Goal: Task Accomplishment & Management: Manage account settings

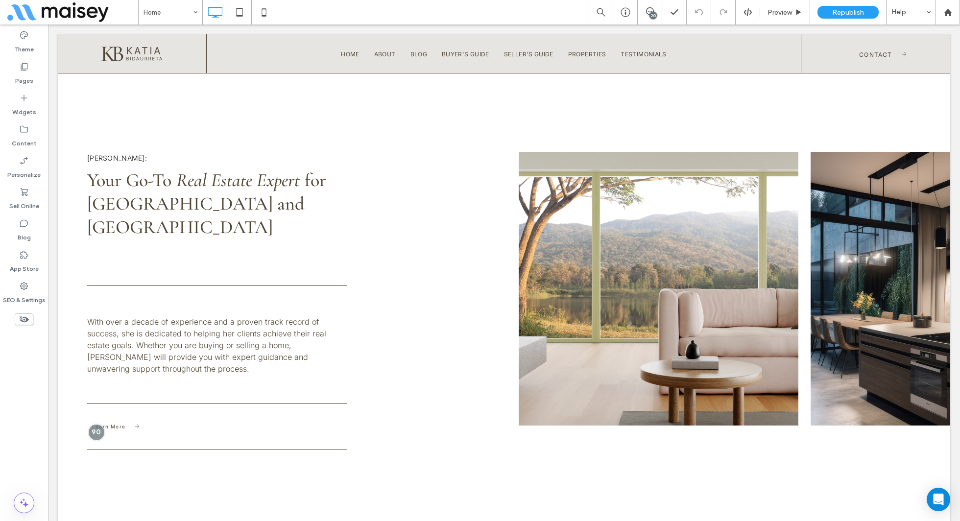
scroll to position [469, 0]
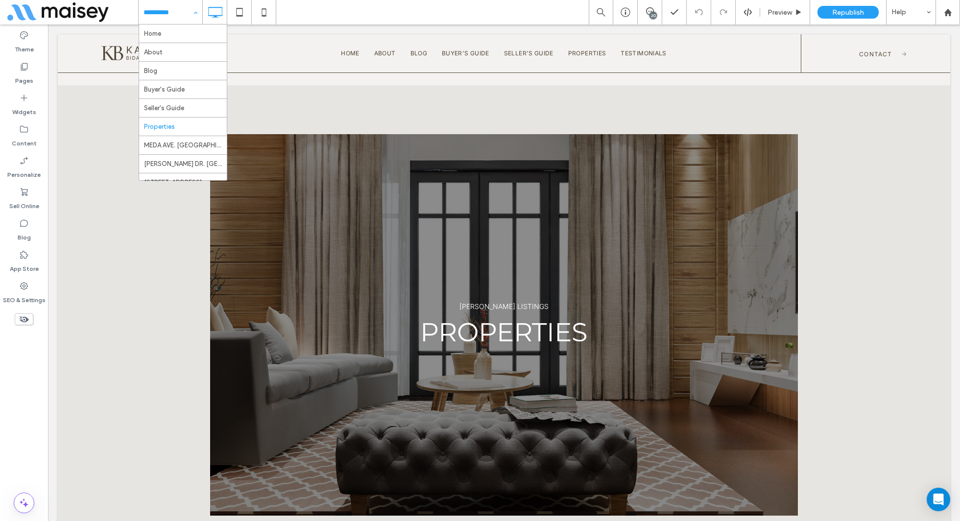
click at [339, 8] on div "Home About Blog Buyer's Guide Seller's Guide Properties MEDA AVE. SANTA ROSA DO…" at bounding box center [549, 12] width 822 height 24
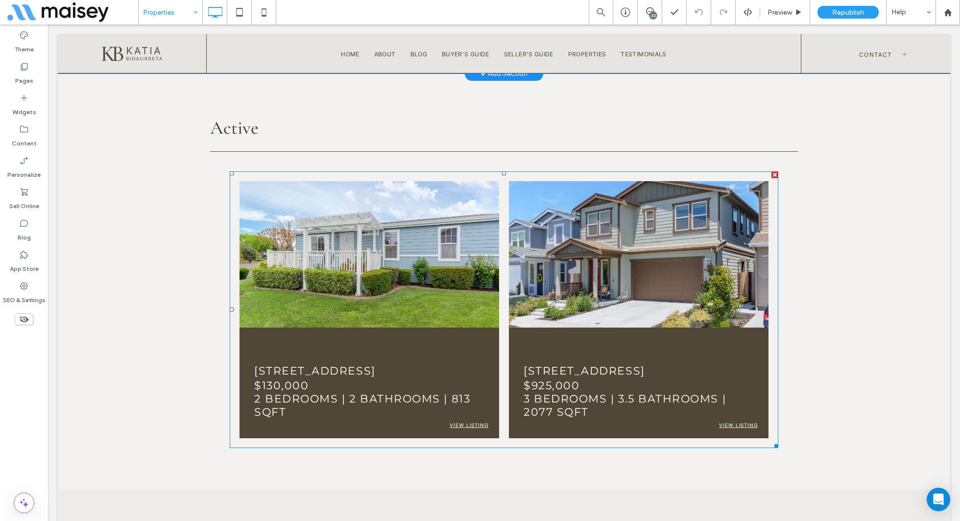
scroll to position [554, 0]
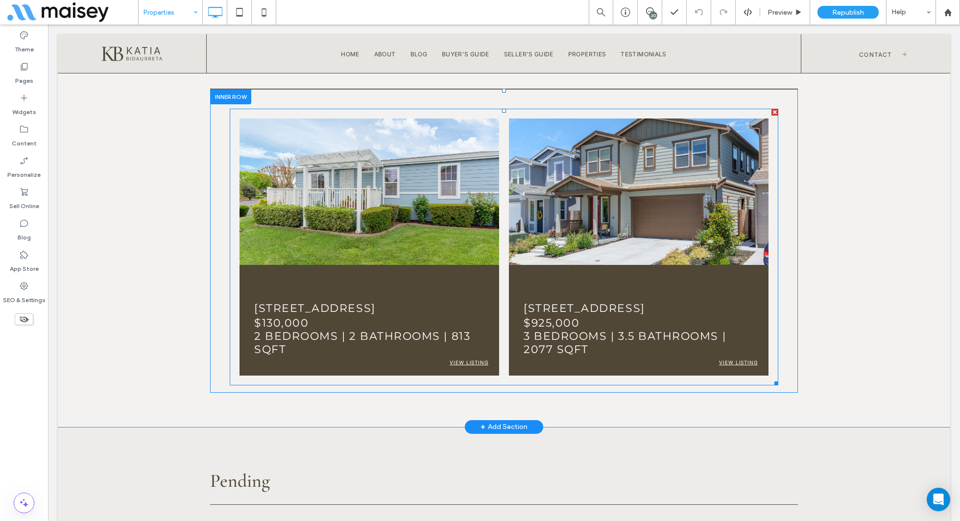
click at [603, 323] on p "$925,000" at bounding box center [639, 322] width 230 height 13
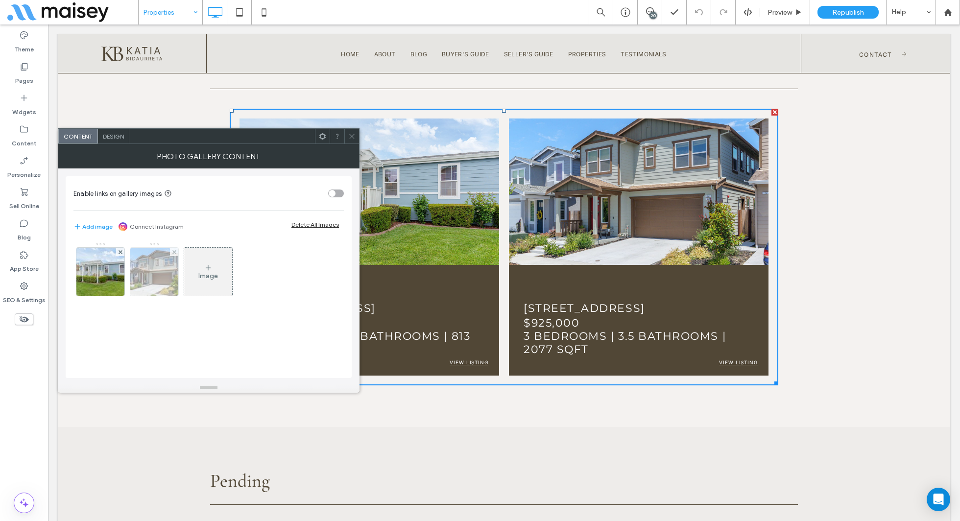
click at [138, 280] on img at bounding box center [155, 272] width 72 height 48
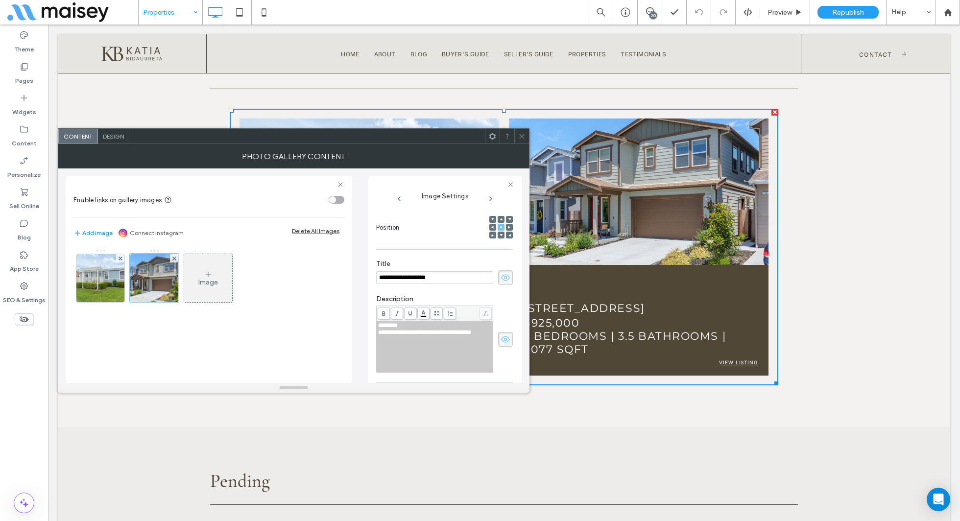
scroll to position [192, 0]
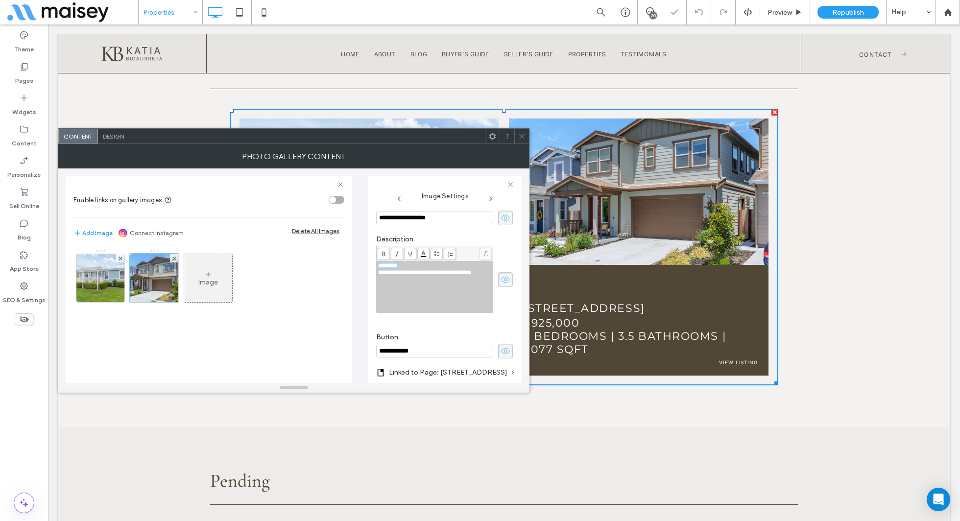
drag, startPoint x: 415, startPoint y: 263, endPoint x: 378, endPoint y: 269, distance: 37.8
click at [378, 269] on div "********" at bounding box center [435, 266] width 114 height 7
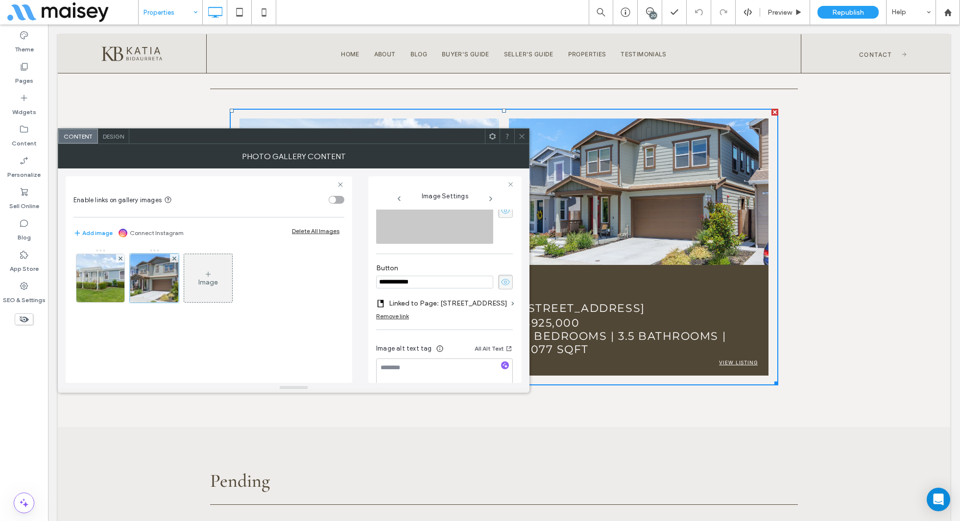
scroll to position [280, 0]
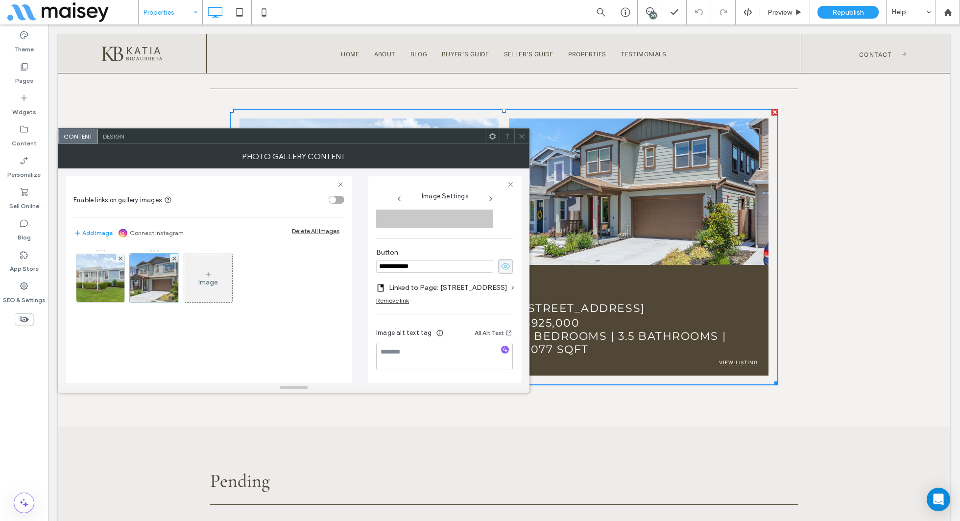
click at [524, 137] on icon at bounding box center [521, 136] width 7 height 7
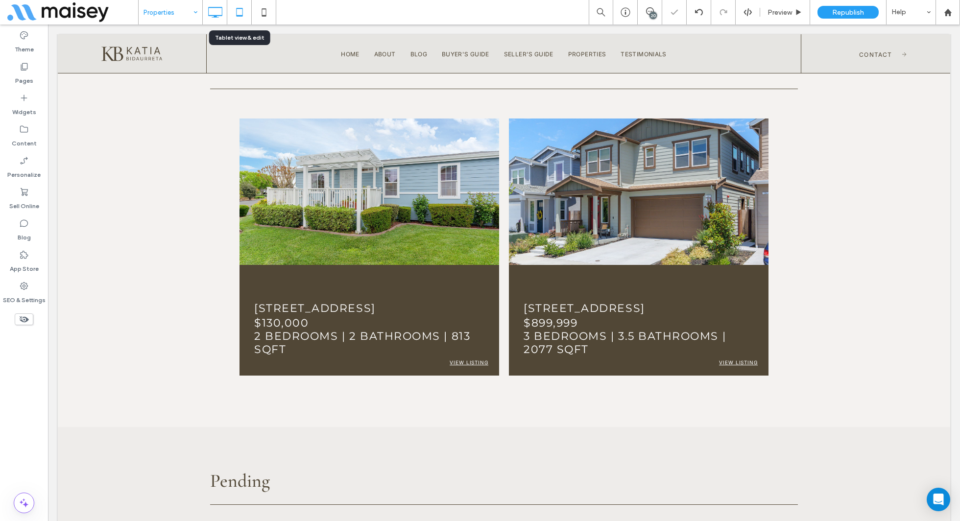
click at [233, 13] on icon at bounding box center [240, 12] width 20 height 20
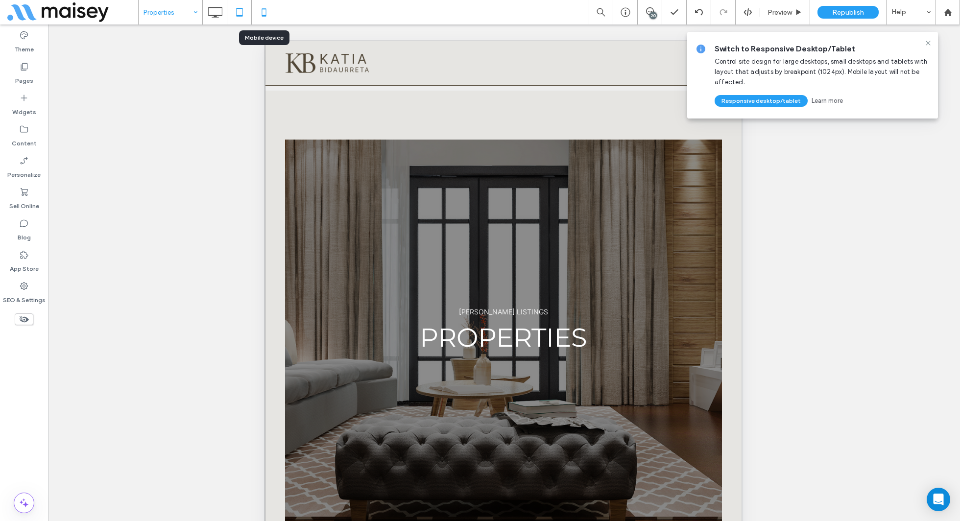
scroll to position [577, 0]
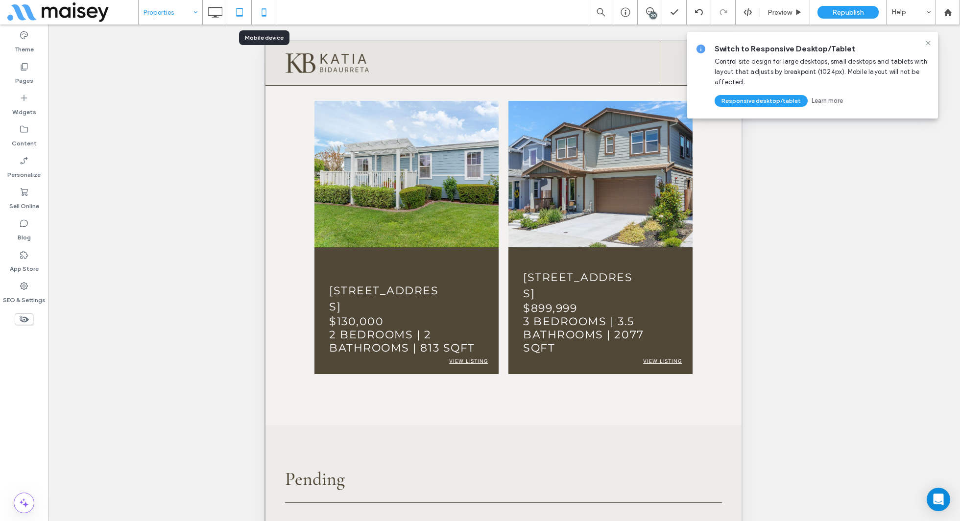
click at [265, 9] on use at bounding box center [264, 12] width 4 height 8
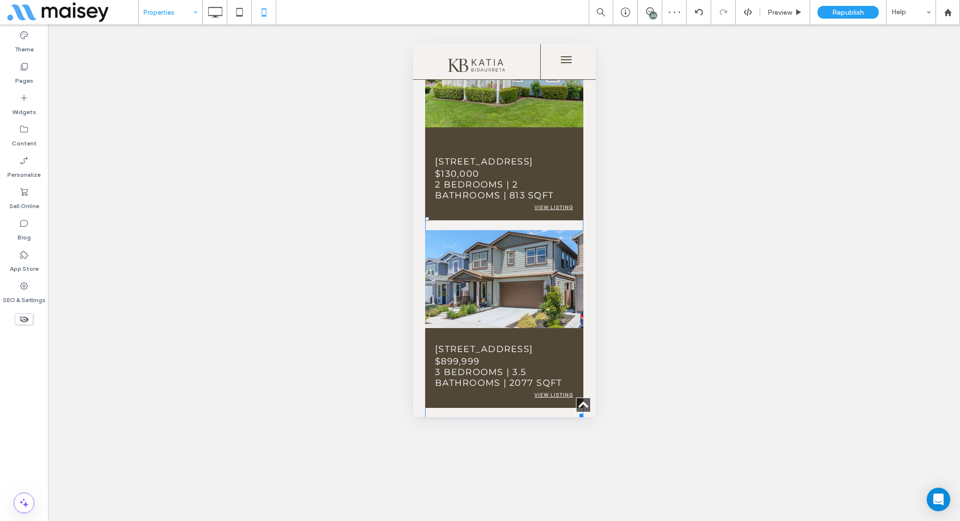
scroll to position [335, 0]
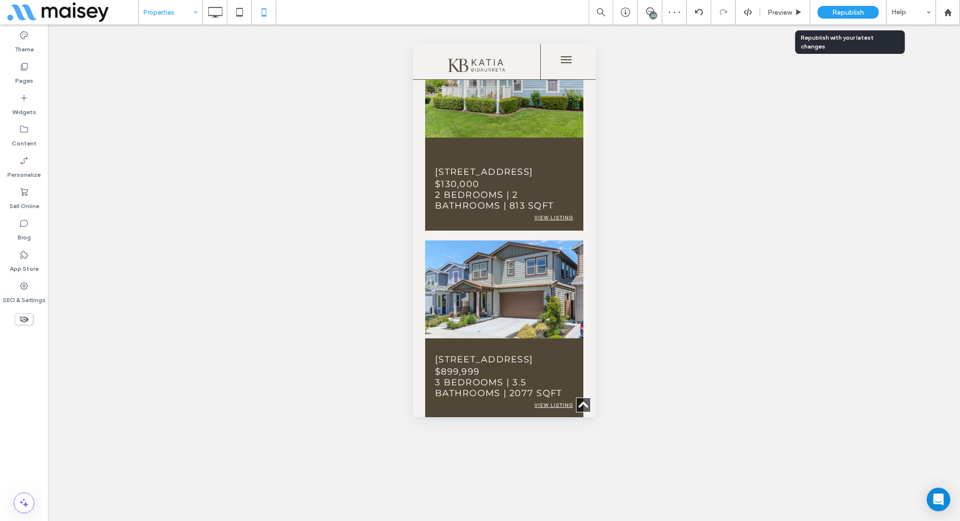
click at [851, 12] on span "Republish" at bounding box center [848, 12] width 32 height 8
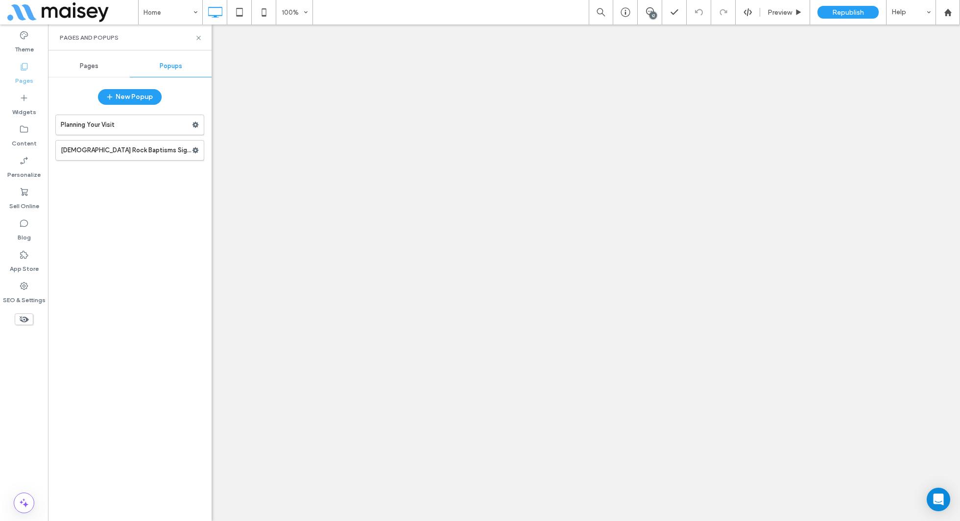
click at [138, 156] on label "Temple Rock Baptisms Sign Up Form" at bounding box center [126, 151] width 131 height 20
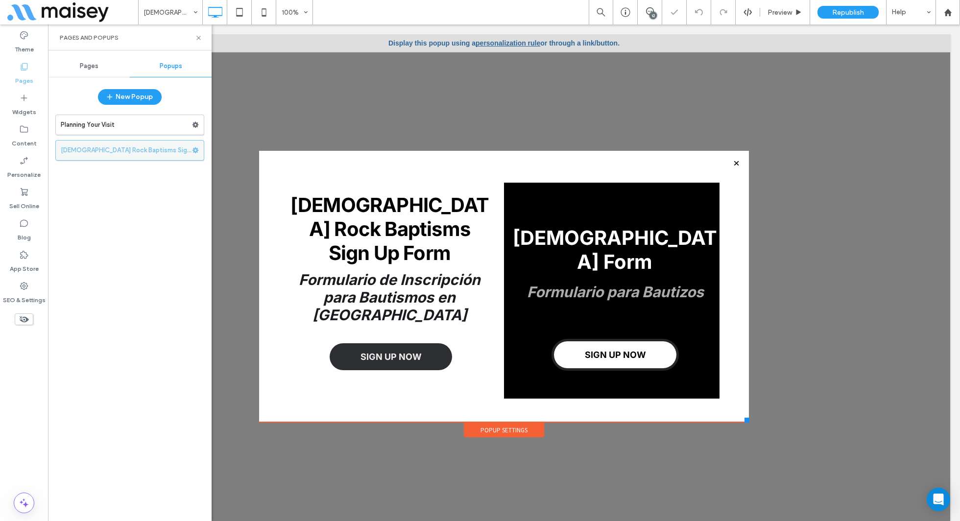
click at [196, 152] on icon at bounding box center [195, 150] width 7 height 7
click at [164, 192] on div "Planning Your Visit Temple Rock Baptisms Sign Up Form" at bounding box center [129, 313] width 149 height 407
click at [503, 435] on div "Popup Settings" at bounding box center [504, 430] width 80 height 15
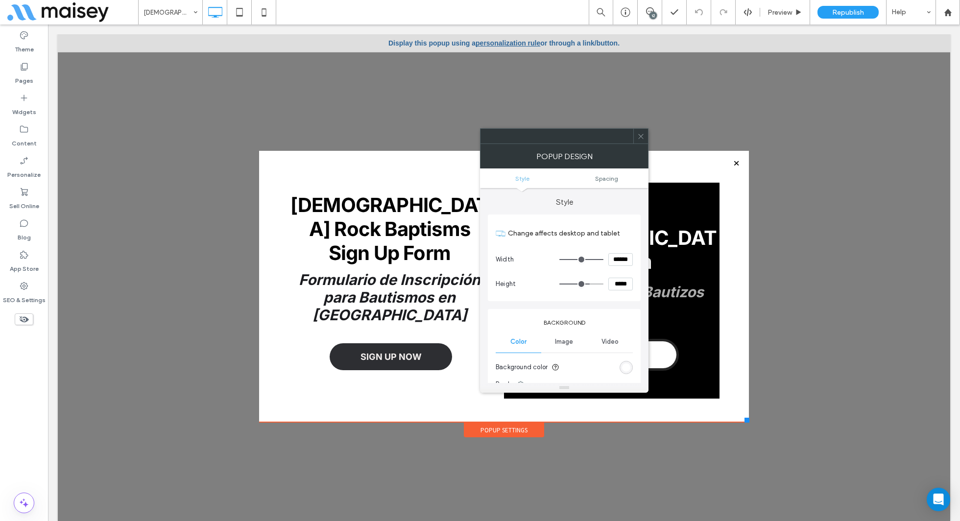
click at [644, 134] on icon at bounding box center [640, 136] width 7 height 7
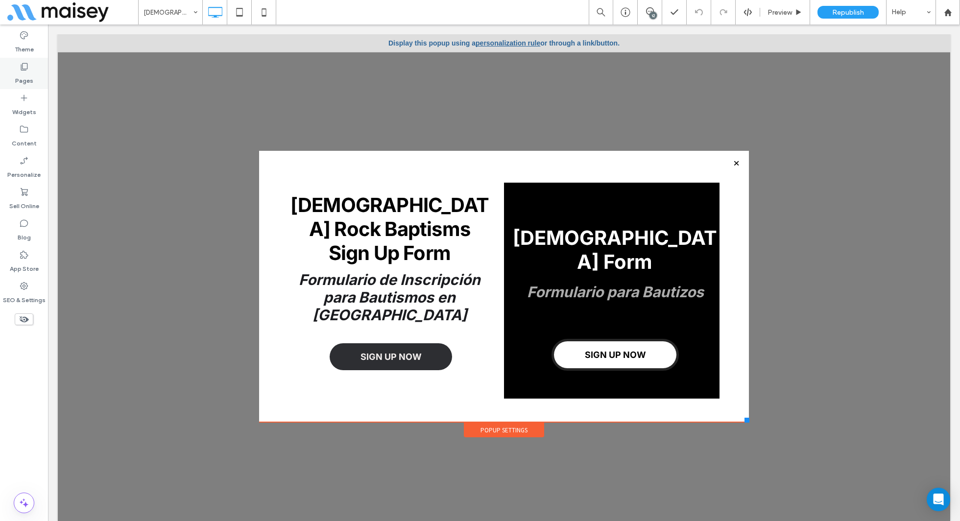
click at [11, 77] on div "Pages" at bounding box center [24, 73] width 48 height 31
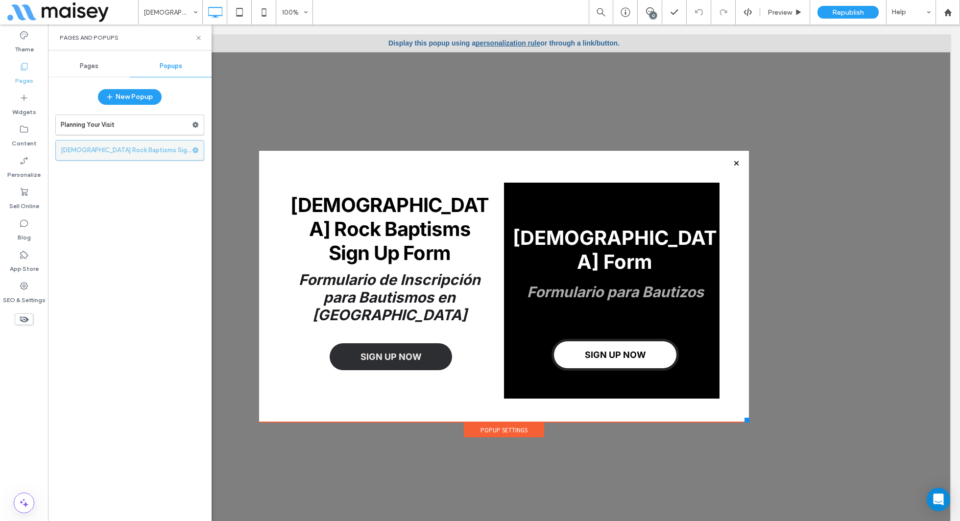
click at [194, 149] on use at bounding box center [196, 150] width 6 height 6
click at [138, 152] on label "Temple Rock Baptisms Sign Up Form" at bounding box center [126, 151] width 131 height 20
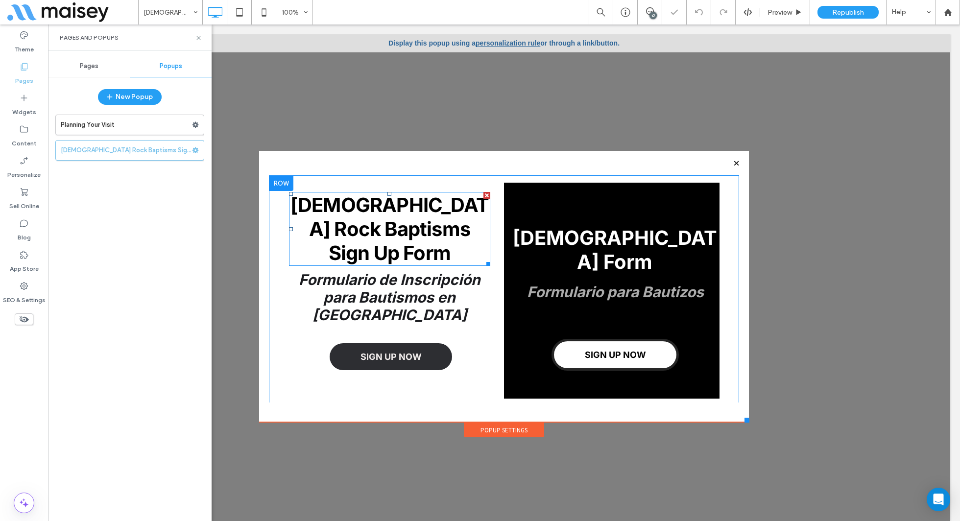
scroll to position [8, 0]
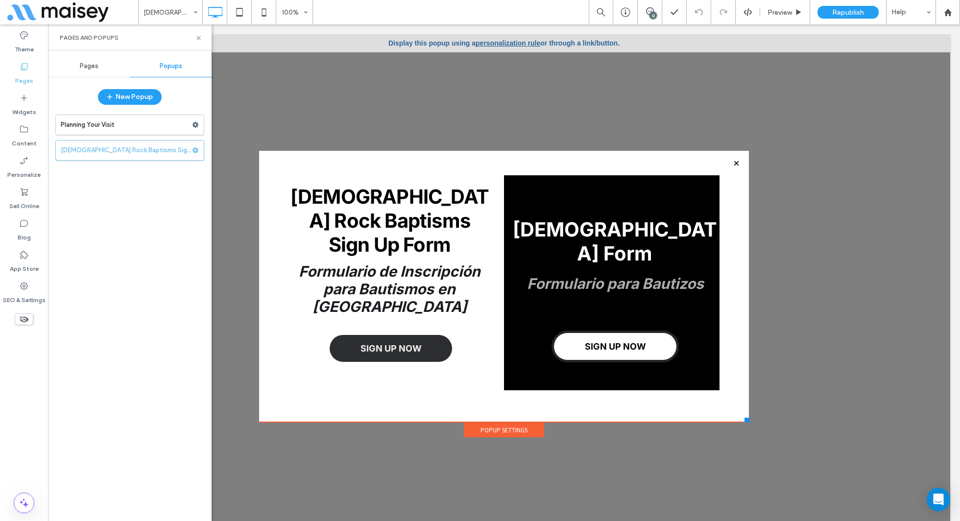
click at [504, 41] on link "personalization rule" at bounding box center [508, 43] width 65 height 8
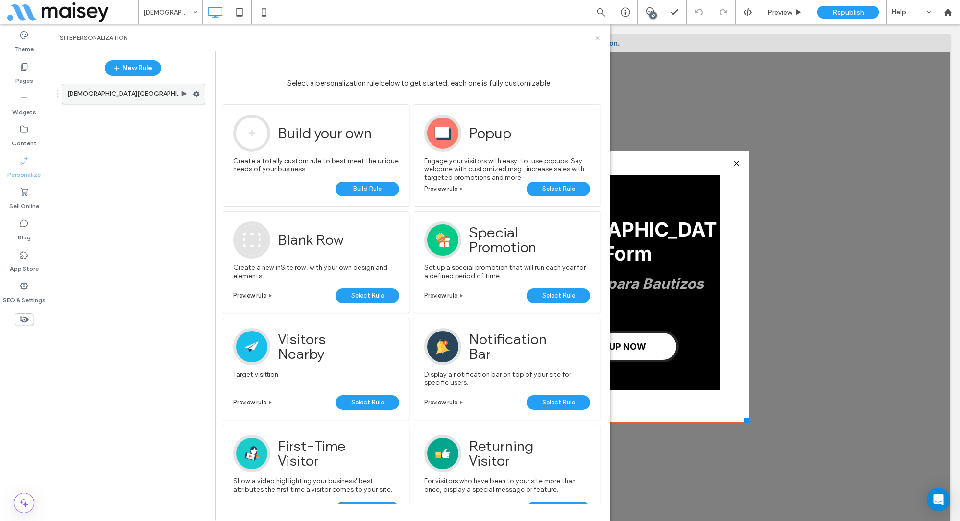
click at [198, 91] on icon at bounding box center [196, 94] width 7 height 7
click at [259, 128] on span "Deactivate" at bounding box center [247, 132] width 36 height 8
click at [200, 92] on div at bounding box center [199, 94] width 12 height 15
click at [197, 95] on use at bounding box center [197, 94] width 6 height 6
click at [601, 38] on icon at bounding box center [597, 37] width 7 height 7
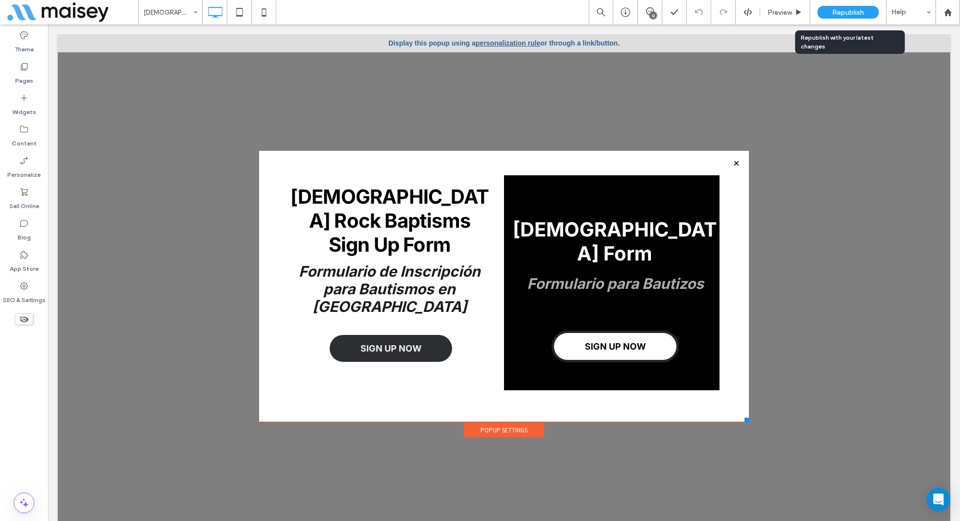
click at [846, 10] on span "Republish" at bounding box center [848, 12] width 32 height 8
